Goal: Task Accomplishment & Management: Use online tool/utility

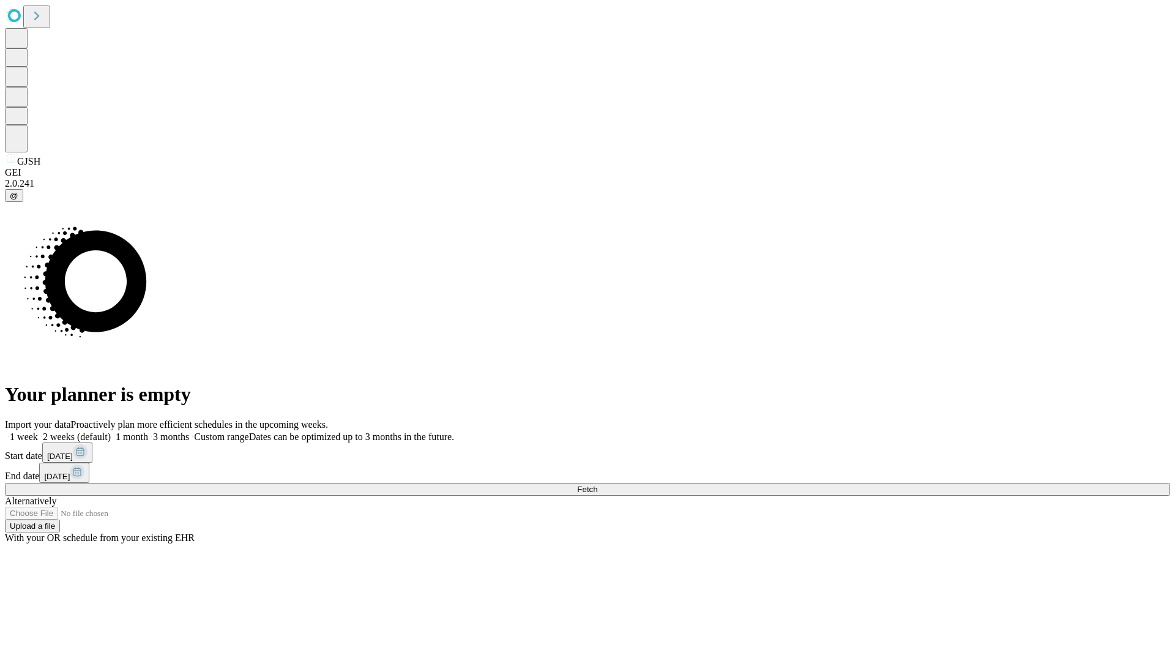
click at [598, 485] on span "Fetch" at bounding box center [587, 489] width 20 height 9
